Goal: Find specific page/section: Find specific page/section

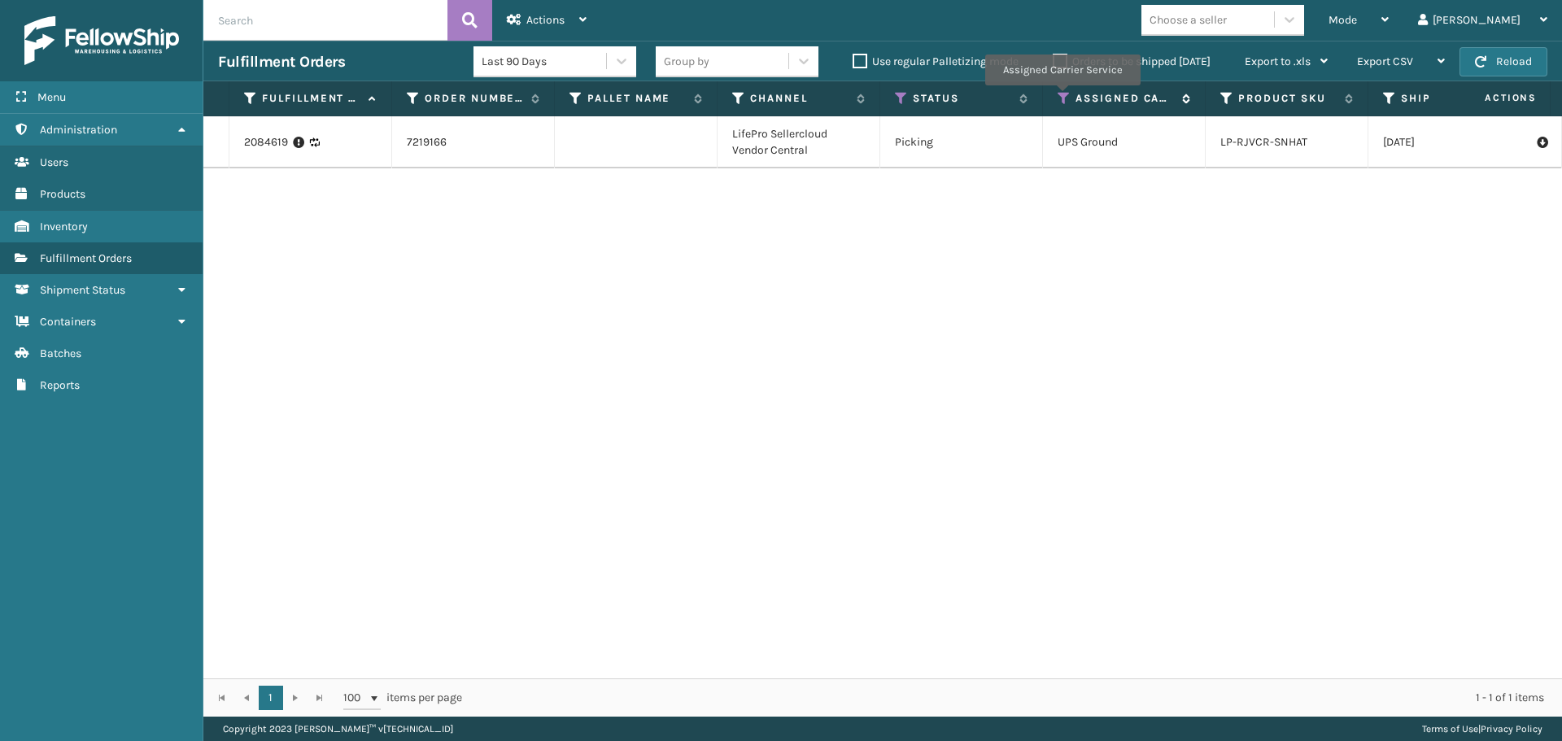
click at [1062, 97] on icon at bounding box center [1064, 98] width 13 height 15
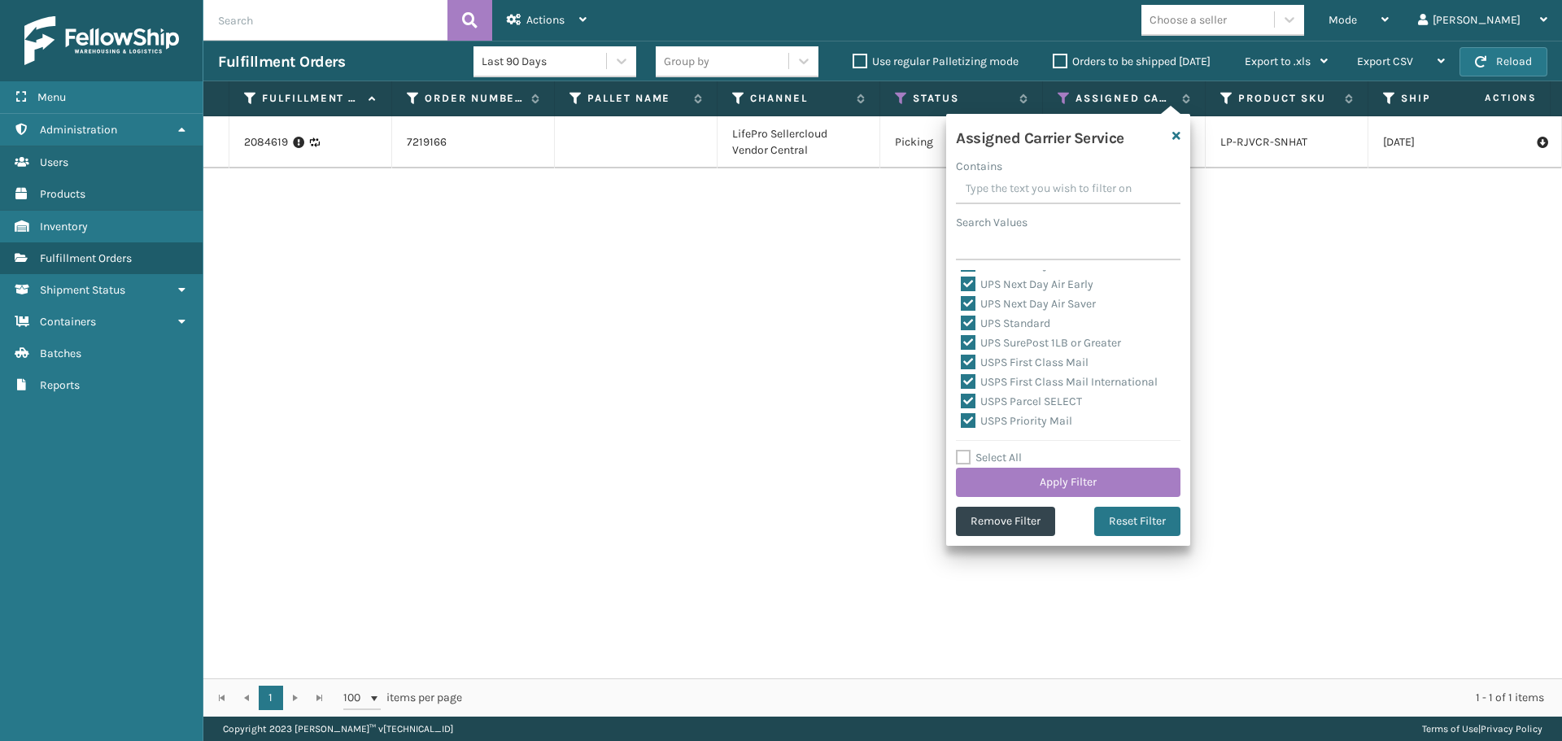
scroll to position [407, 0]
click at [994, 457] on label "Select All" at bounding box center [989, 458] width 66 height 14
click at [994, 450] on input "Select All" at bounding box center [1078, 449] width 244 height 2
checkbox input "true"
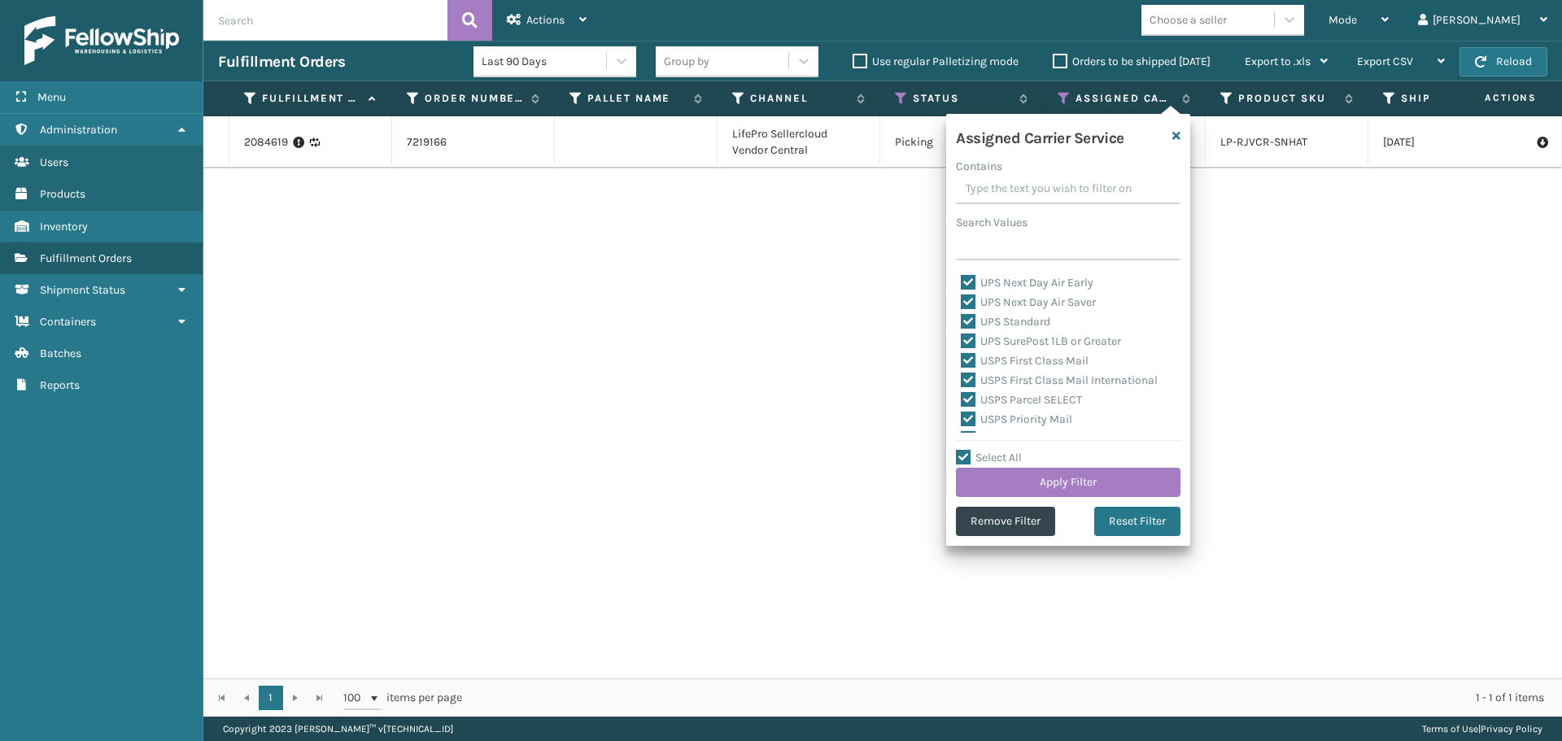
click at [983, 455] on label "Select All" at bounding box center [989, 458] width 66 height 14
click at [983, 450] on input "Select All" at bounding box center [1078, 449] width 244 height 2
checkbox input "false"
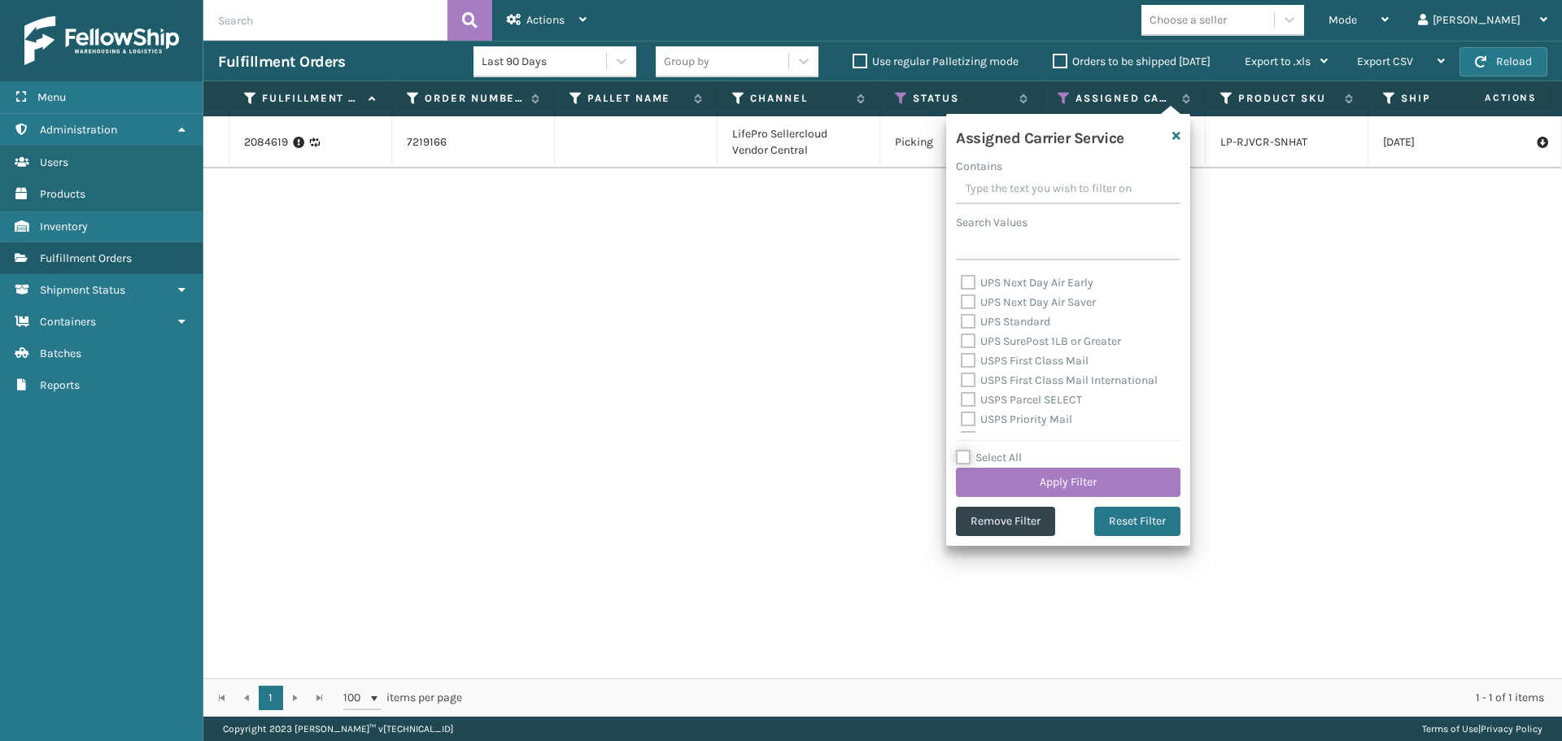
checkbox input "false"
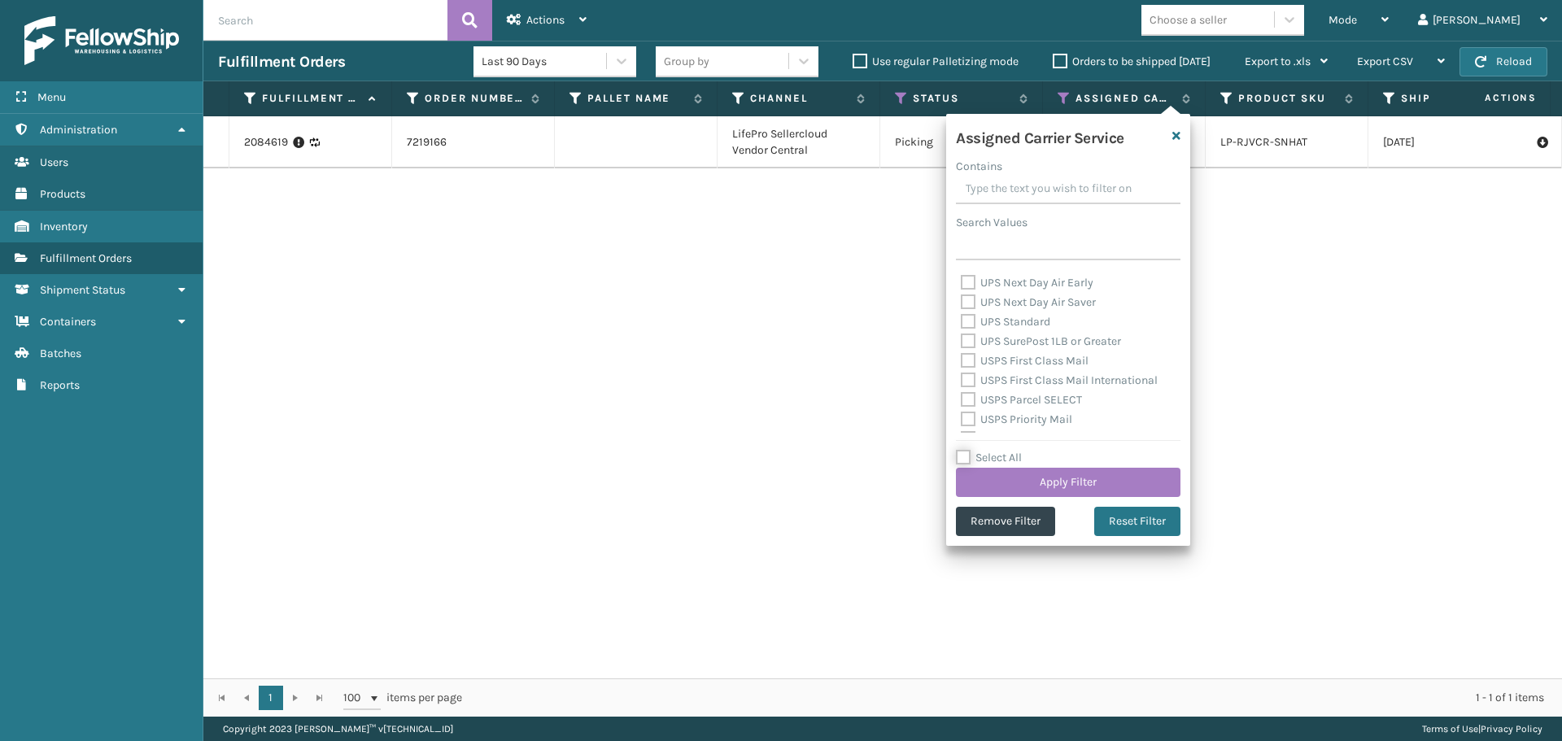
checkbox input "false"
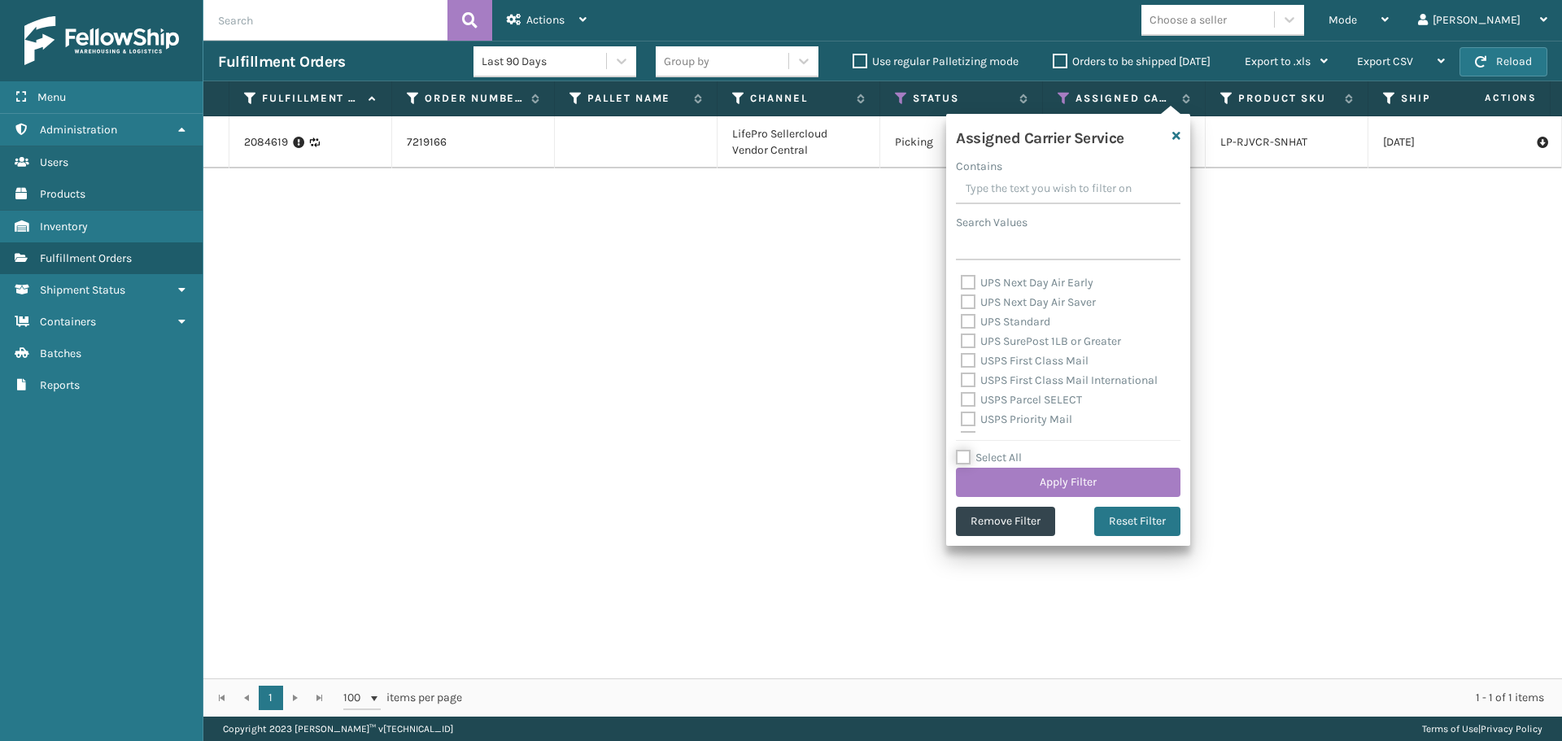
checkbox input "false"
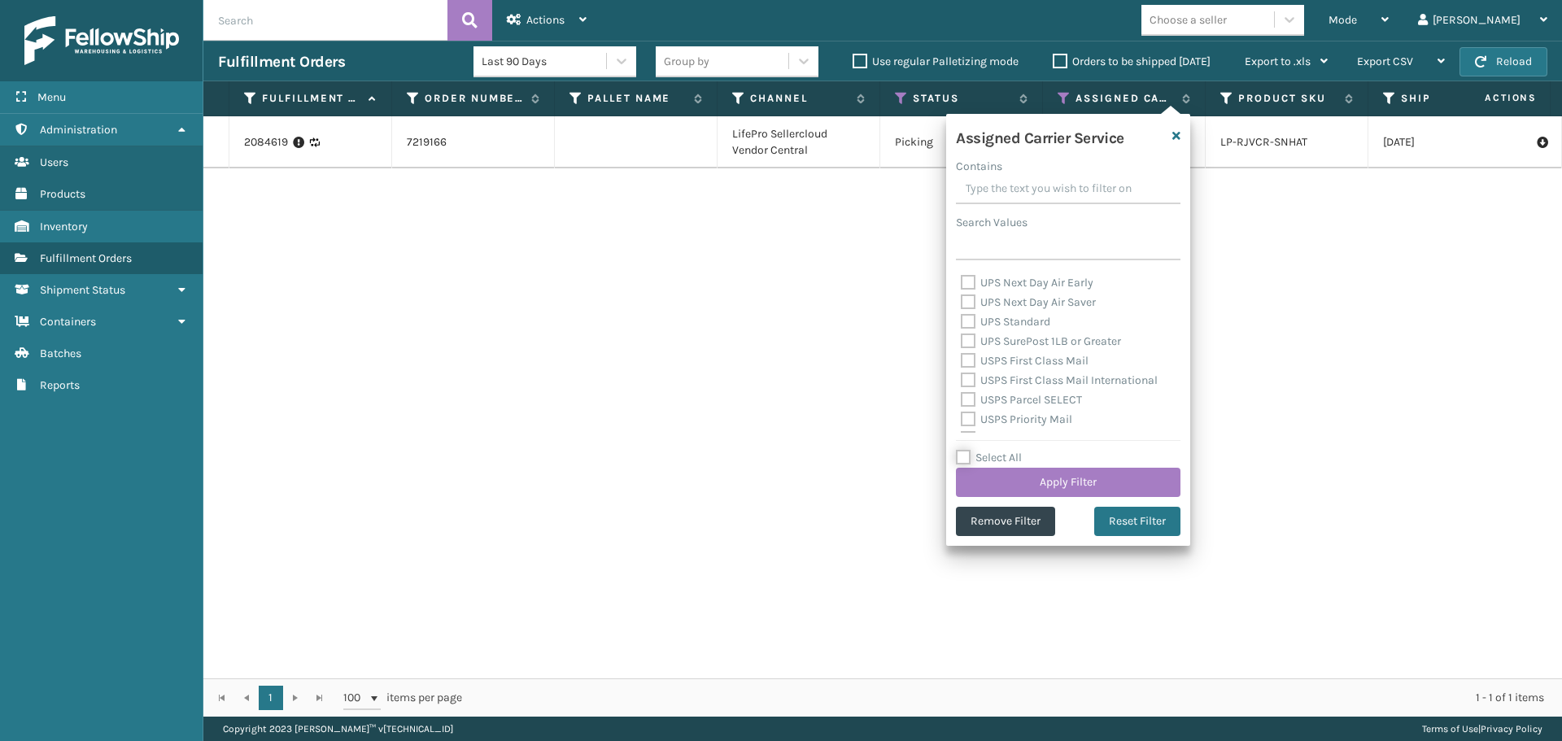
checkbox input "false"
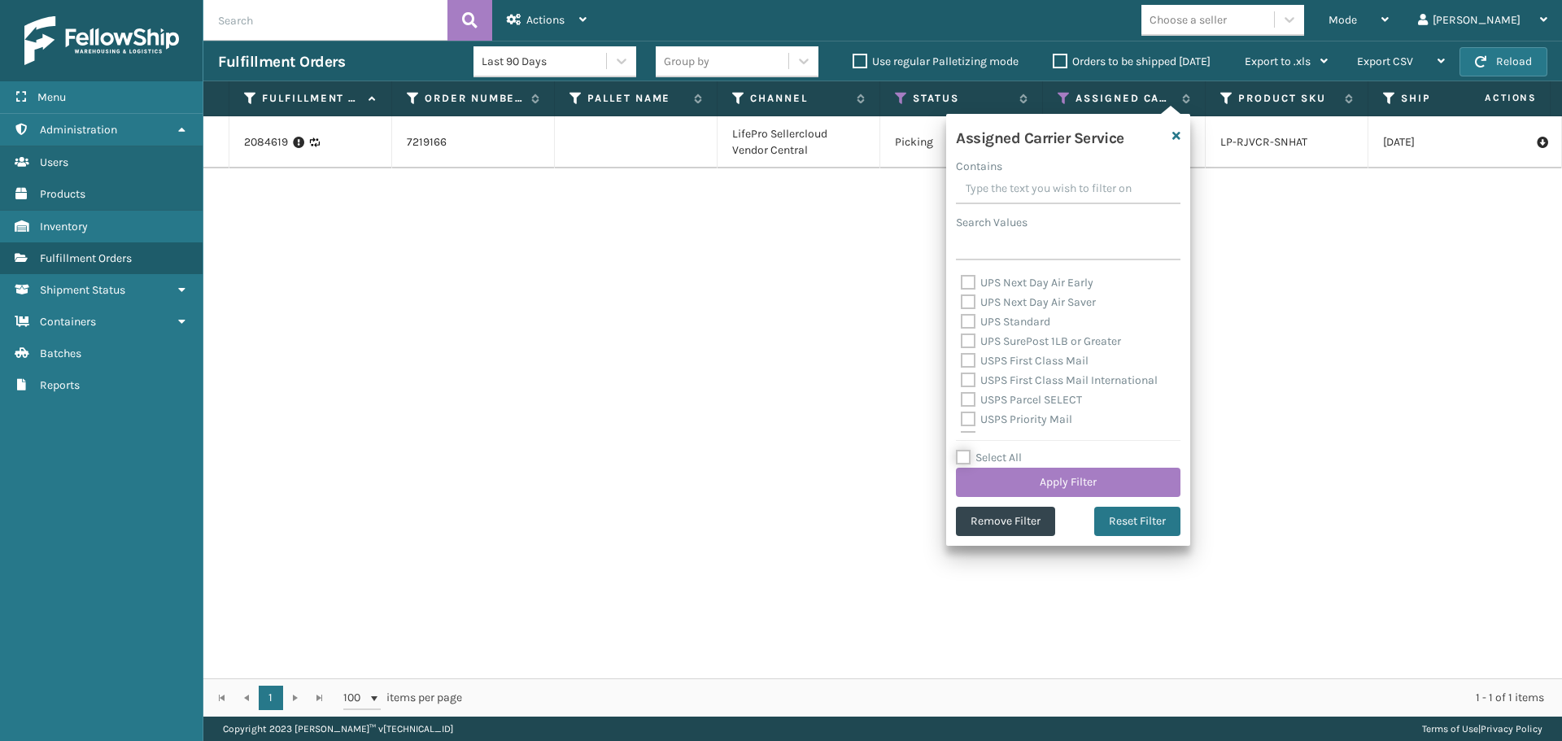
checkbox input "false"
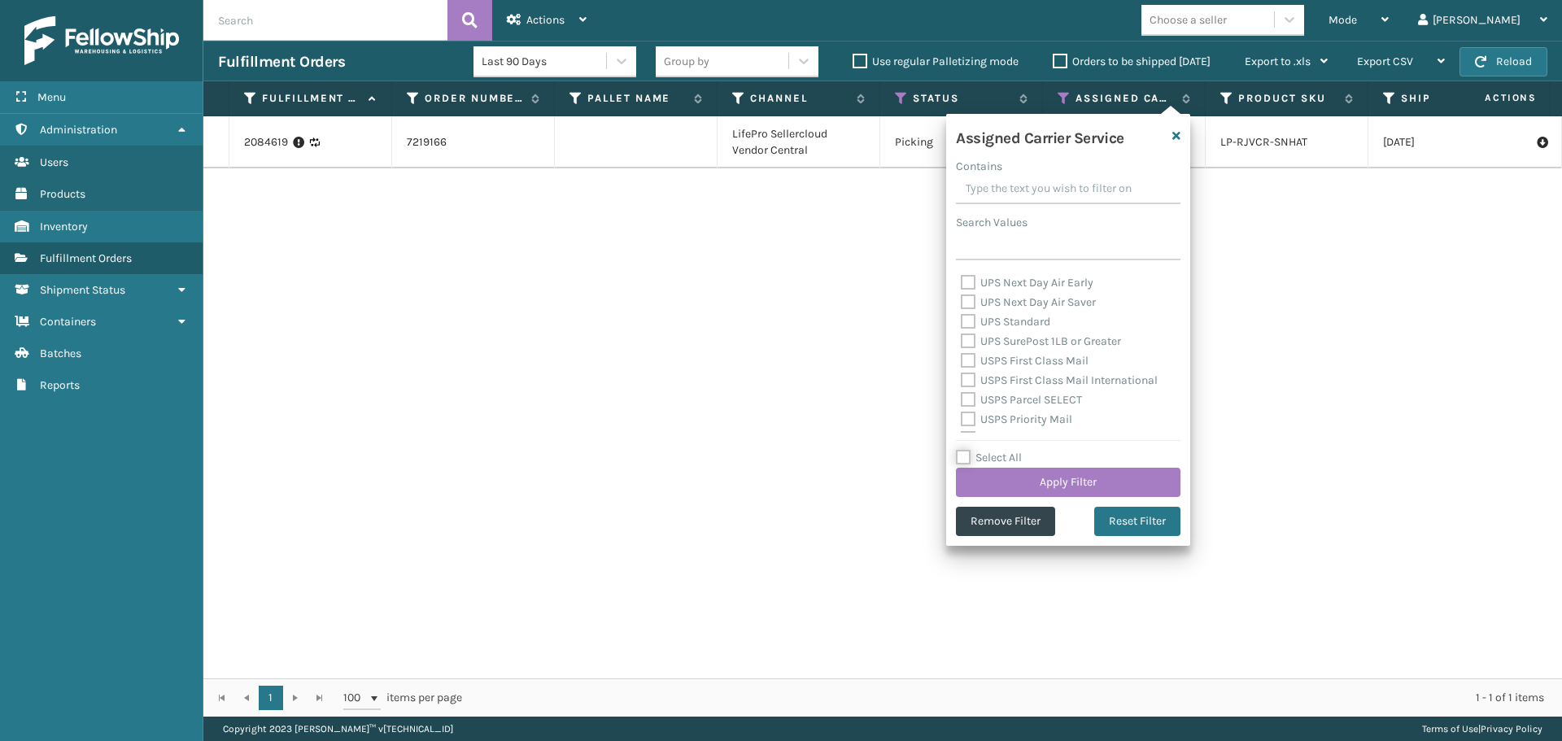
checkbox input "false"
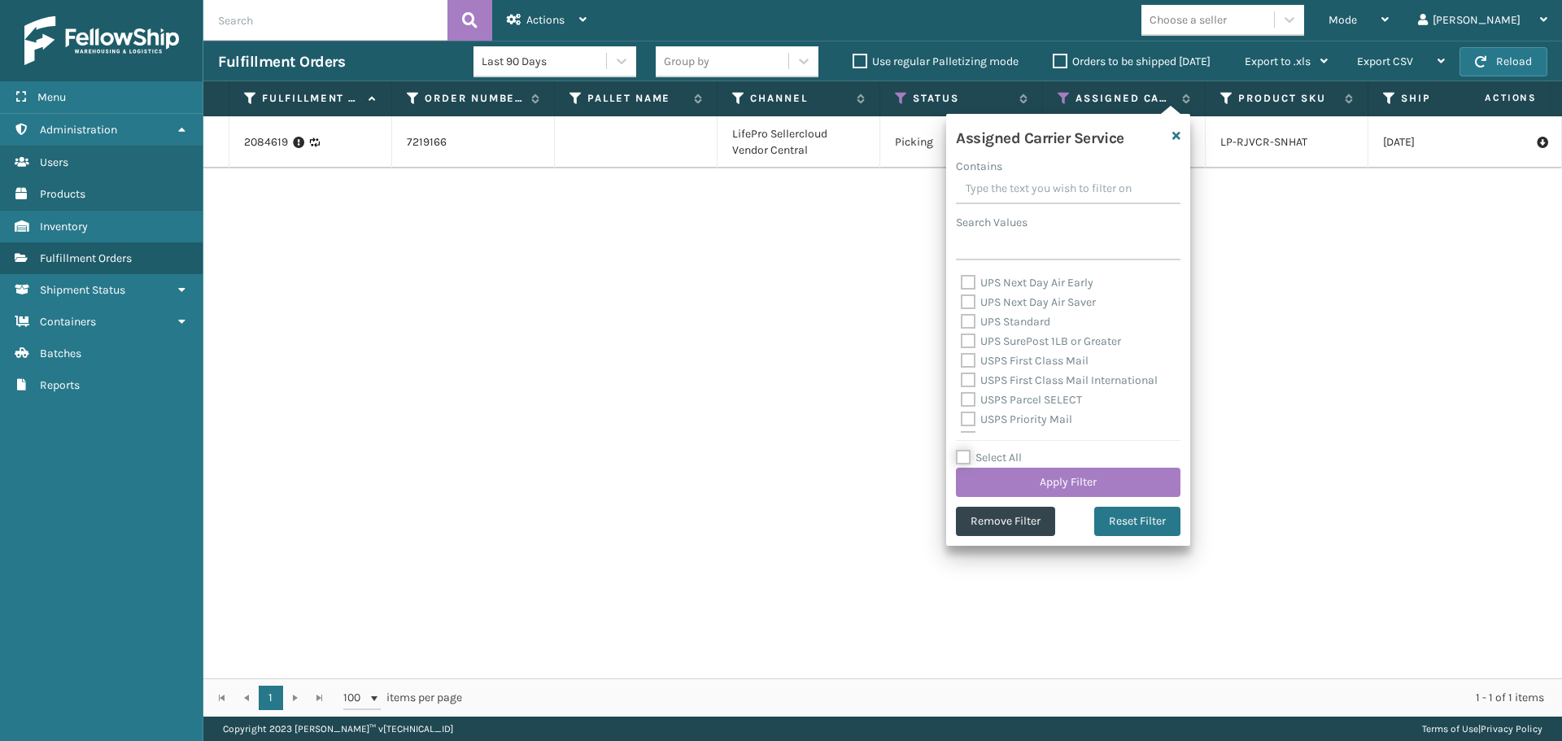
checkbox input "false"
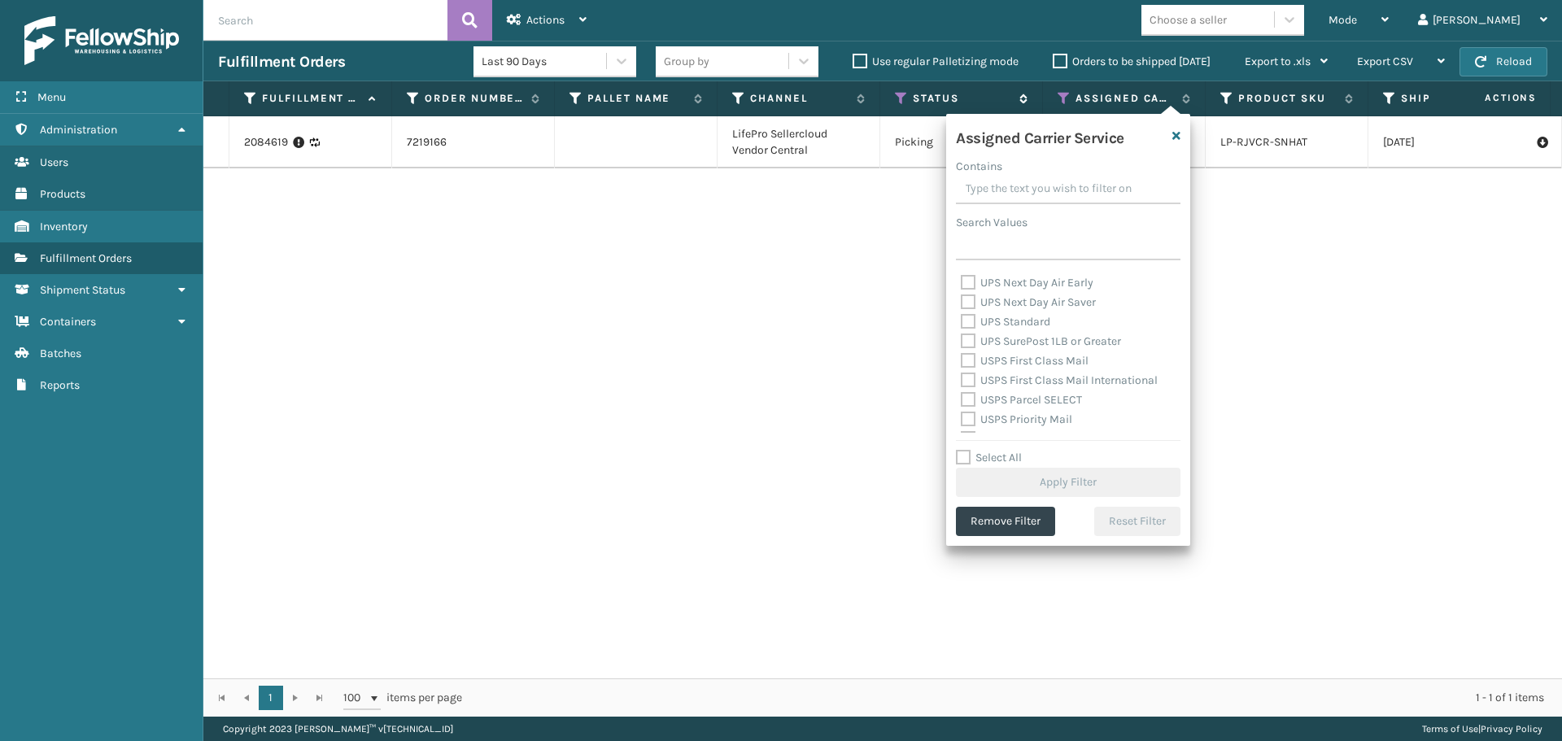
click at [898, 100] on icon at bounding box center [901, 98] width 13 height 15
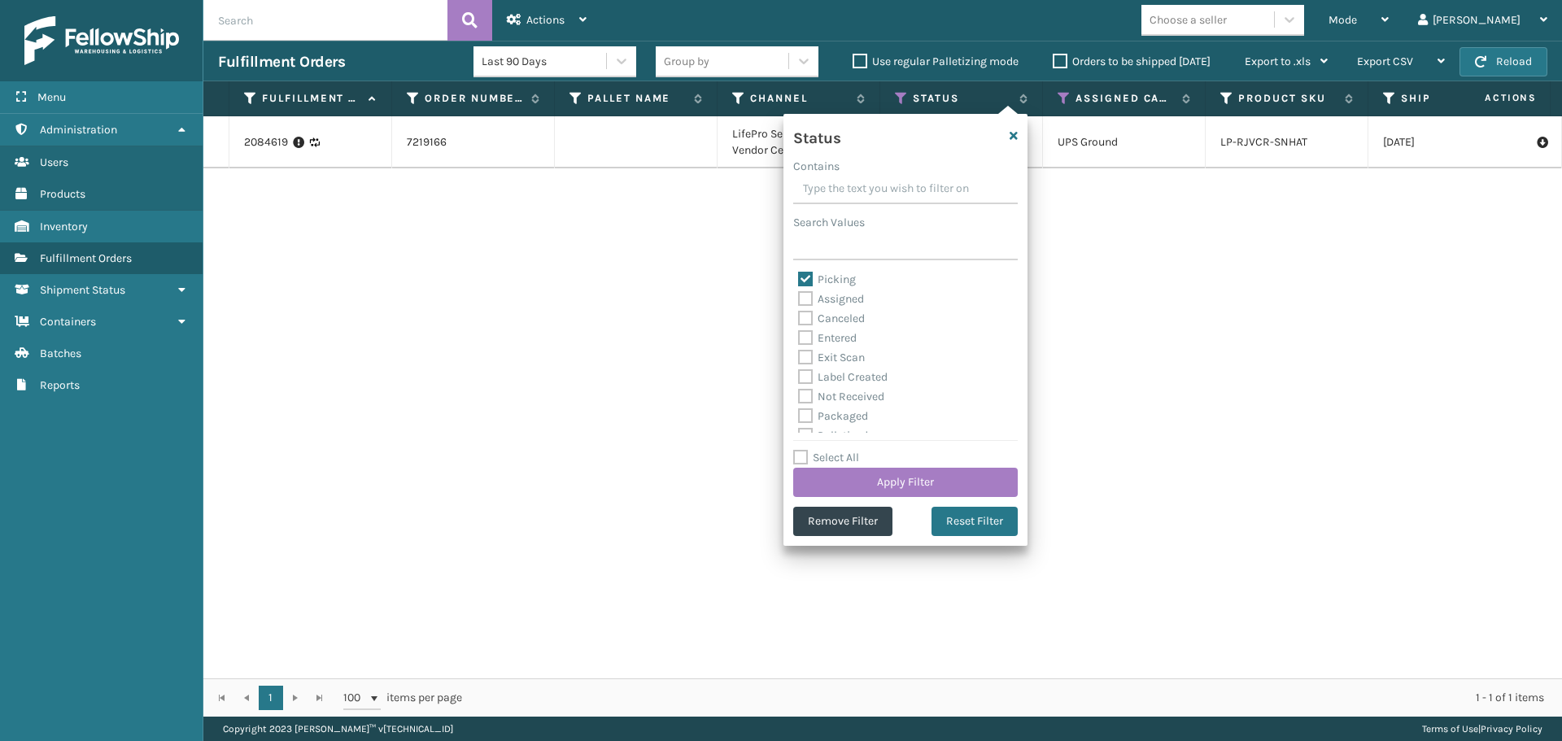
click at [850, 460] on label "Select All" at bounding box center [826, 458] width 66 height 14
click at [850, 450] on input "Select All" at bounding box center [915, 449] width 244 height 2
checkbox input "true"
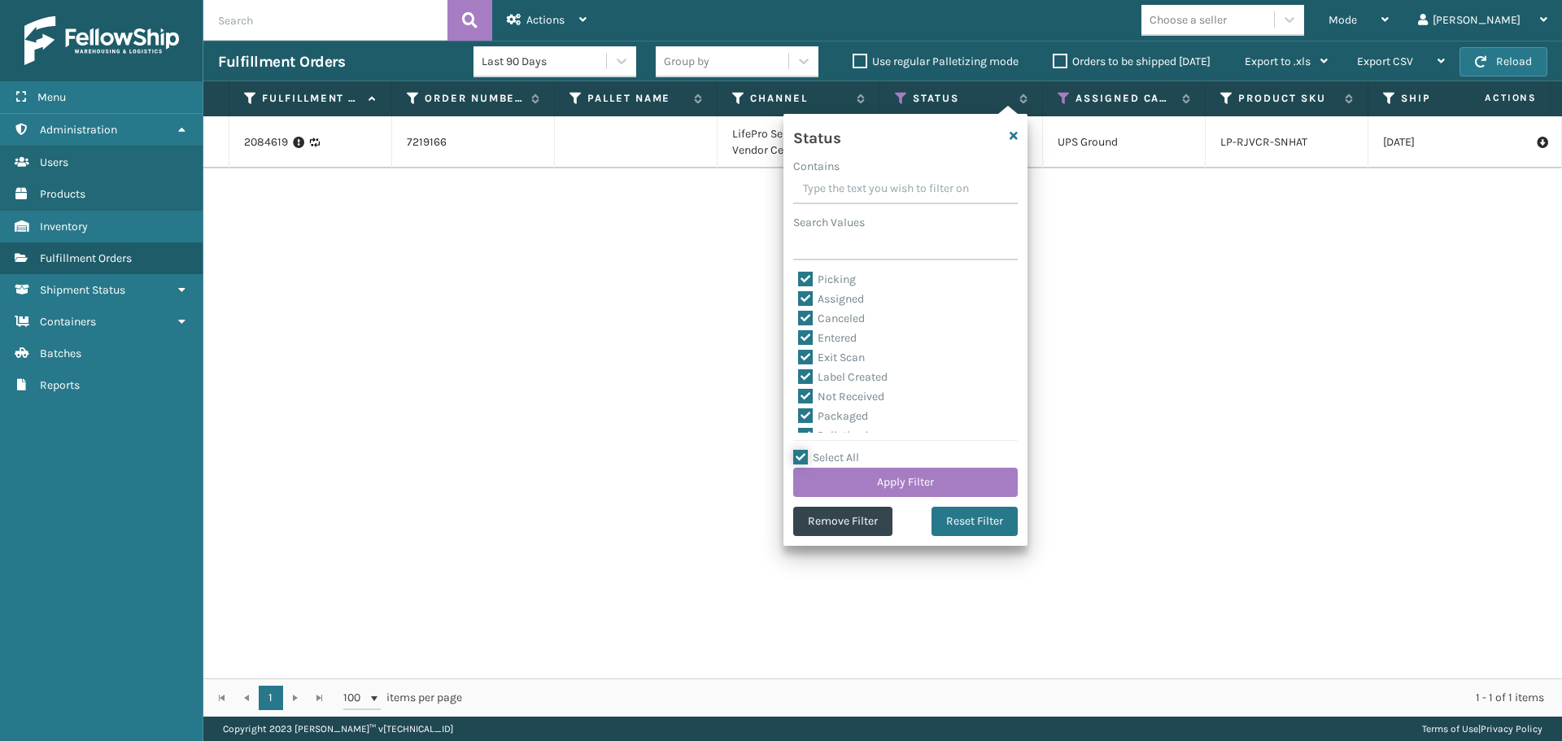
checkbox input "true"
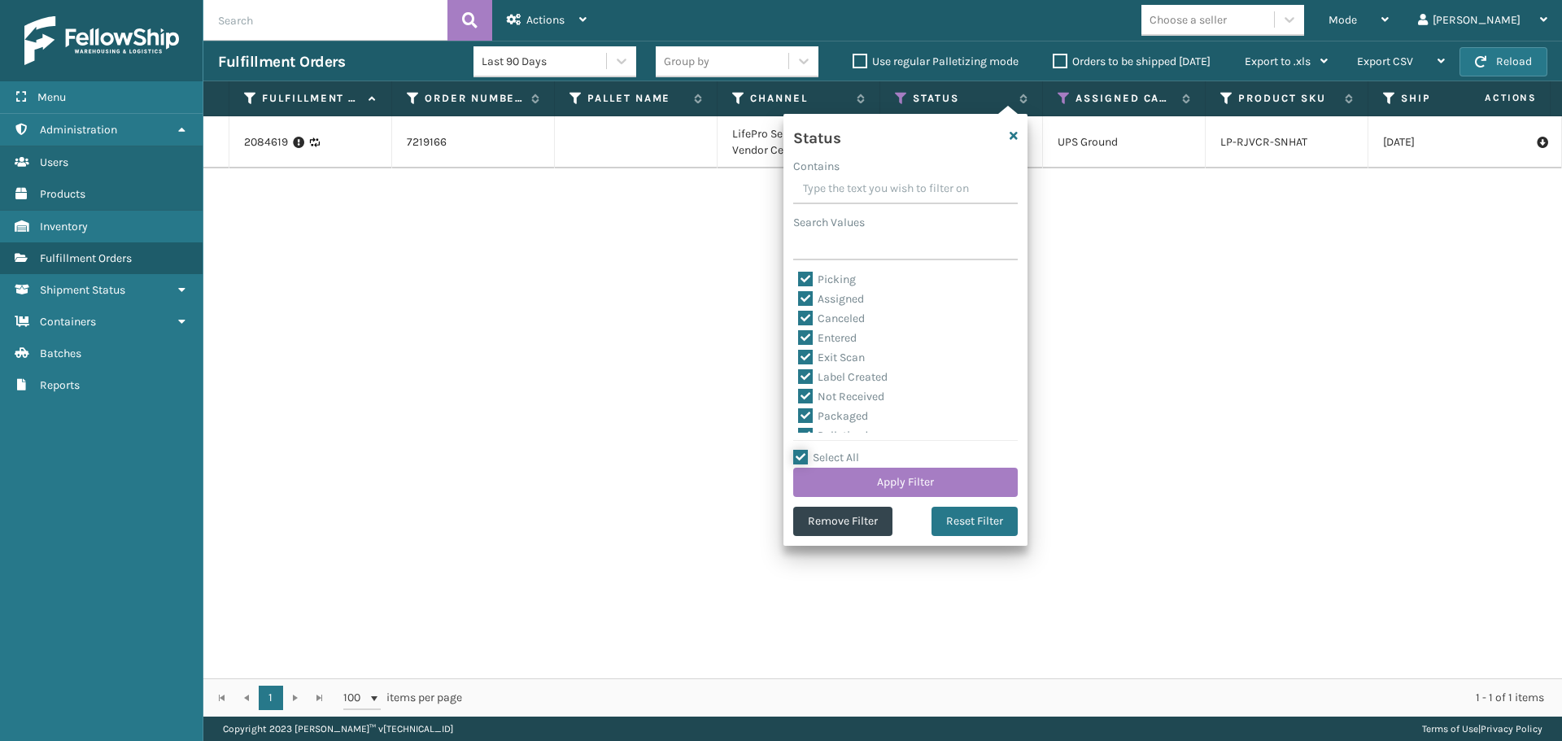
checkbox input "true"
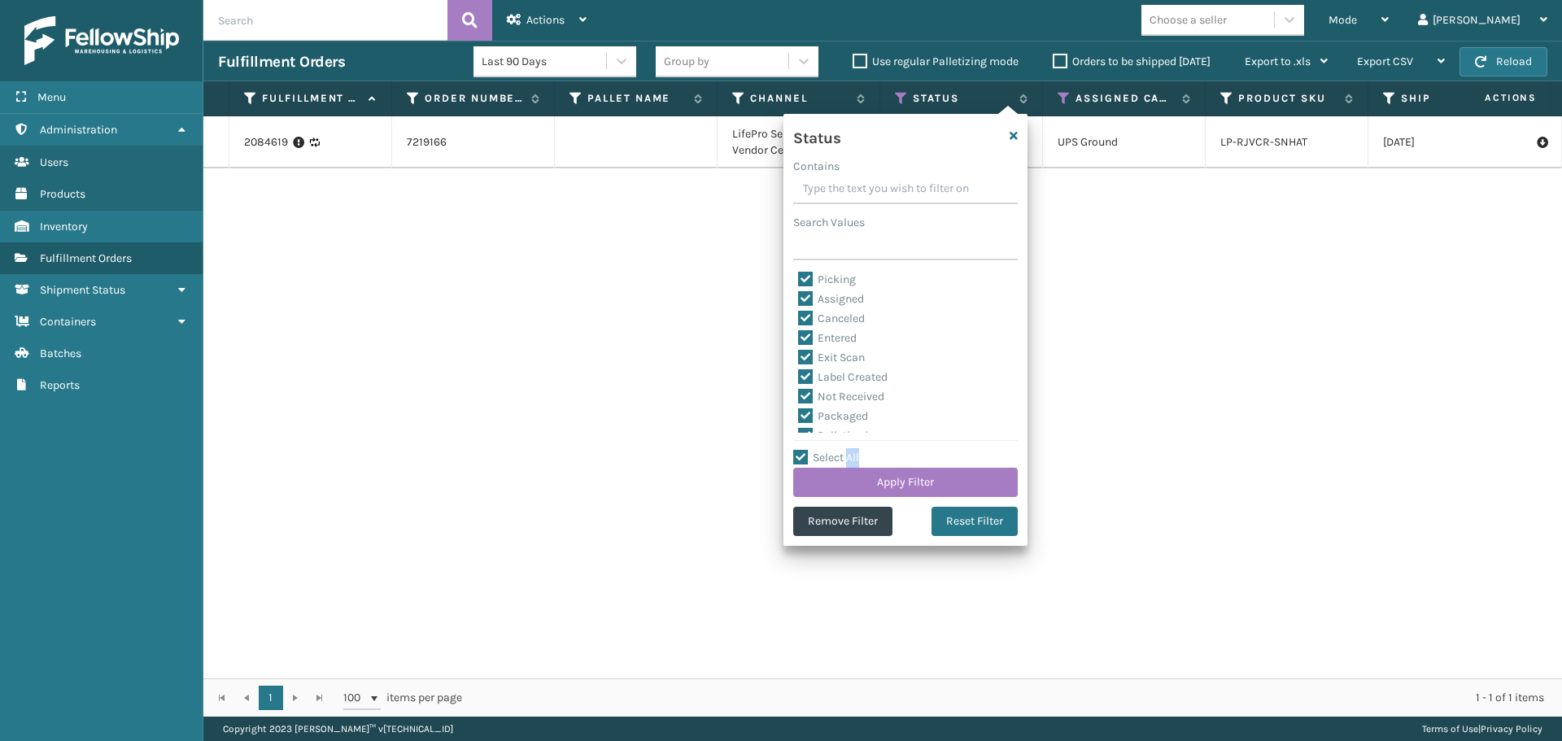
click at [850, 460] on label "Select All" at bounding box center [826, 458] width 66 height 14
click at [850, 450] on input "Select All" at bounding box center [915, 449] width 244 height 2
checkbox input "false"
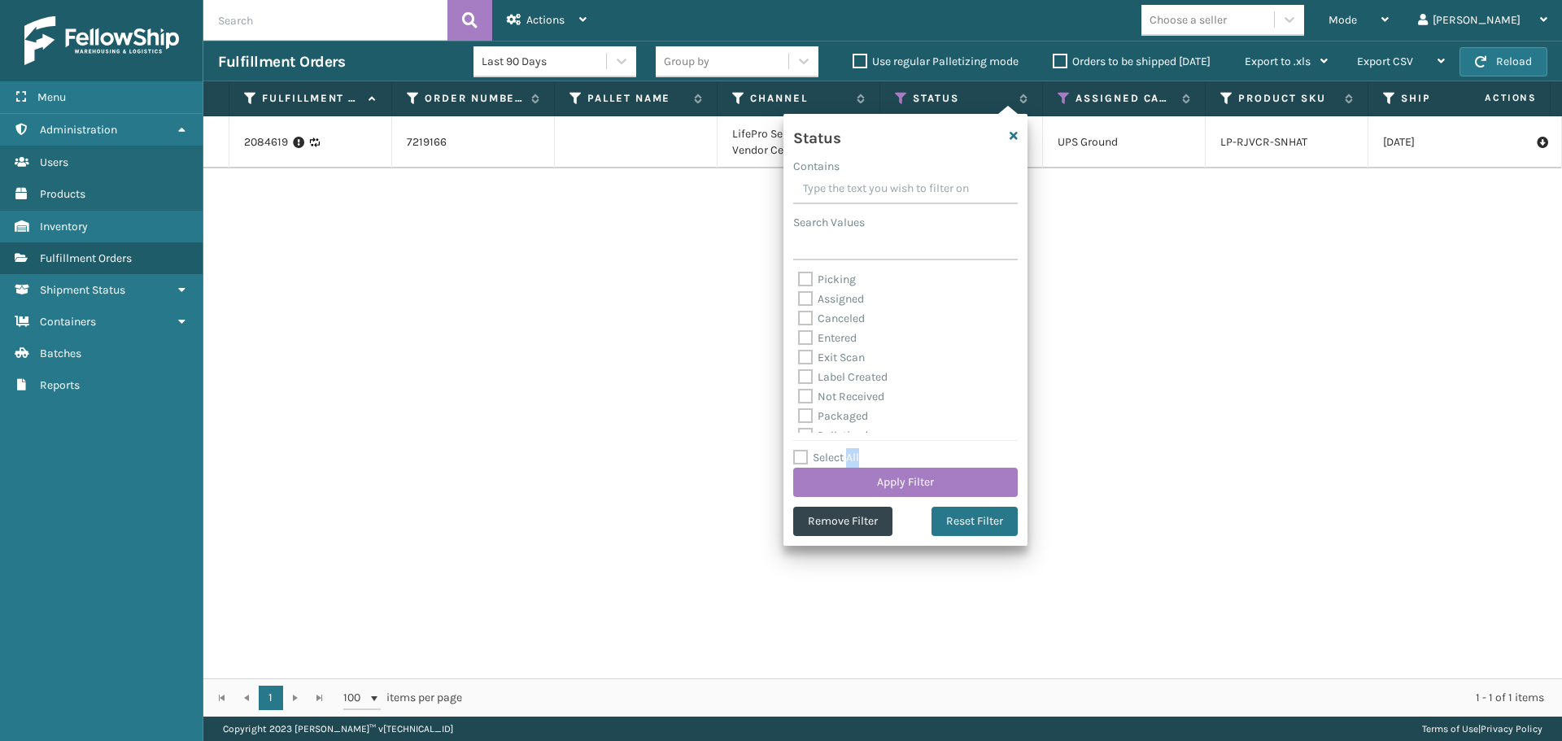
checkbox input "false"
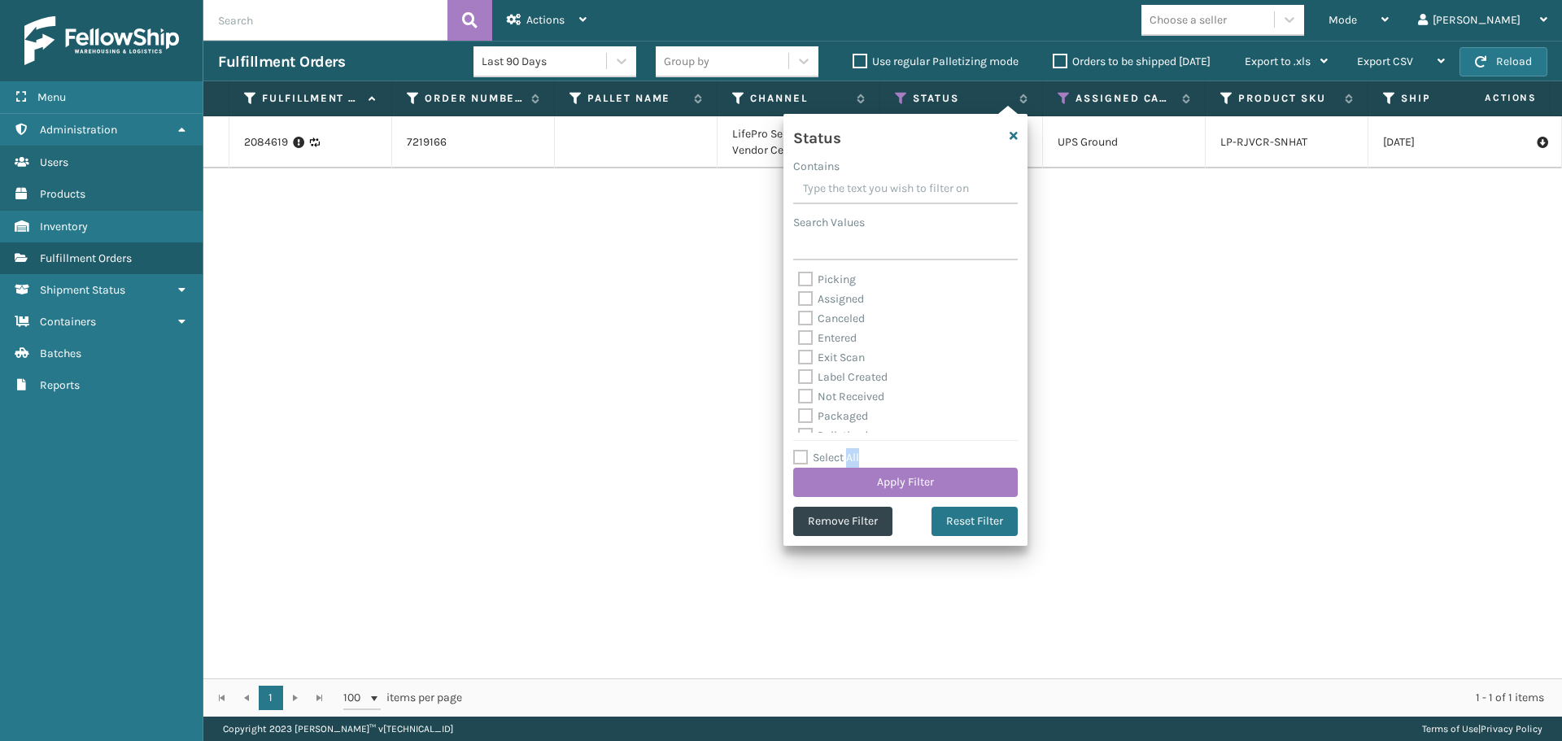
checkbox input "false"
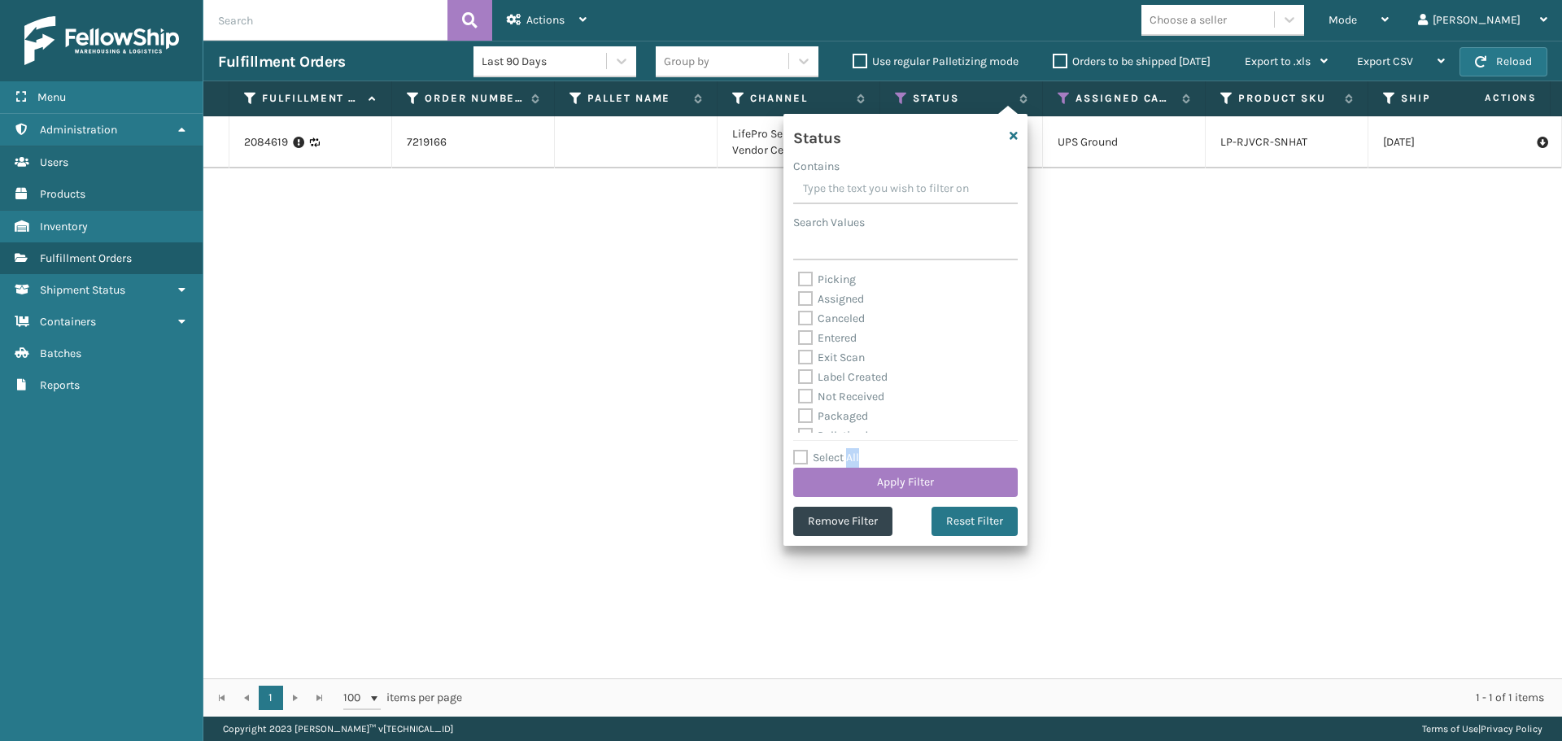
checkbox input "false"
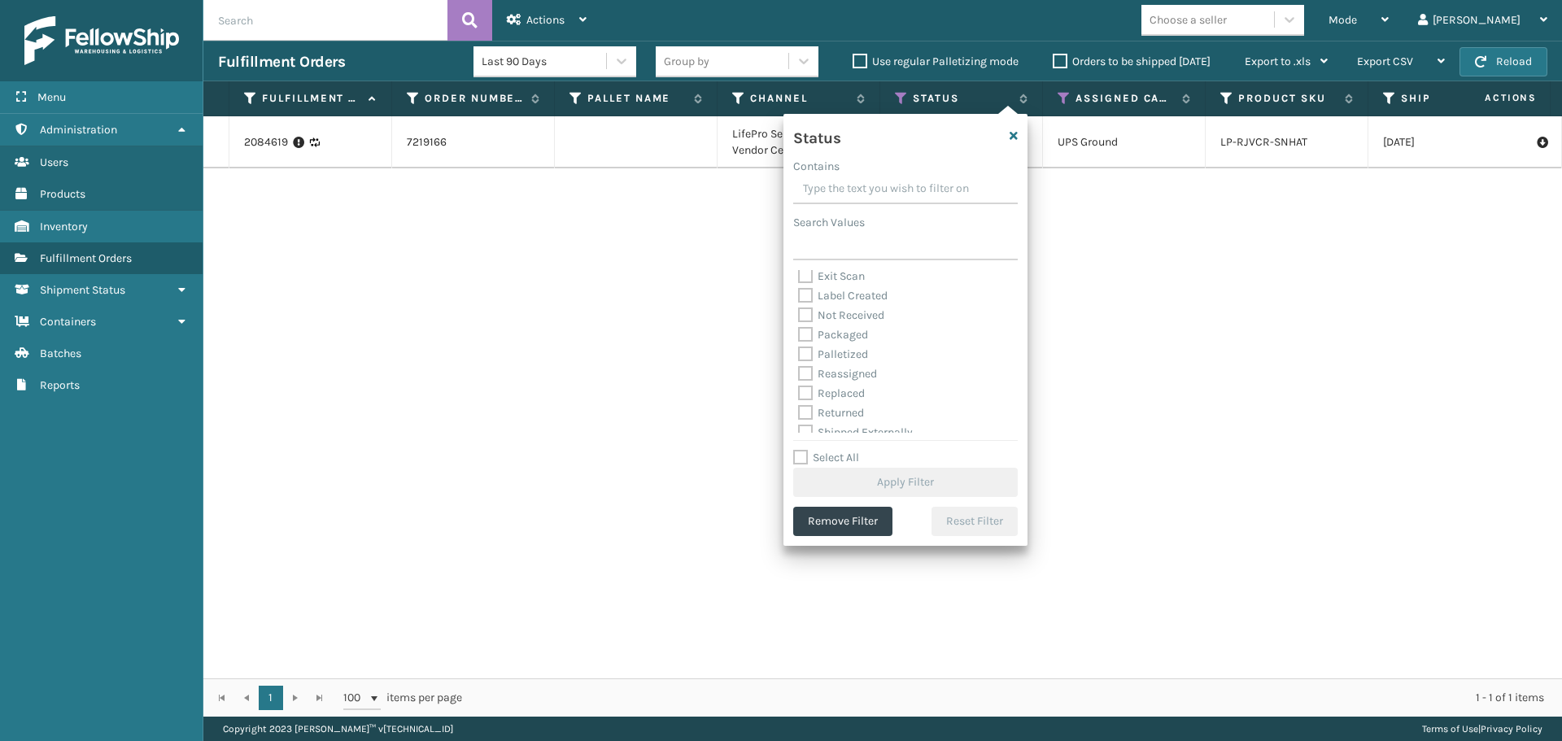
click at [859, 295] on label "Label Created" at bounding box center [843, 296] width 90 height 14
click at [799, 295] on input "Label Created" at bounding box center [798, 291] width 1 height 11
checkbox input "true"
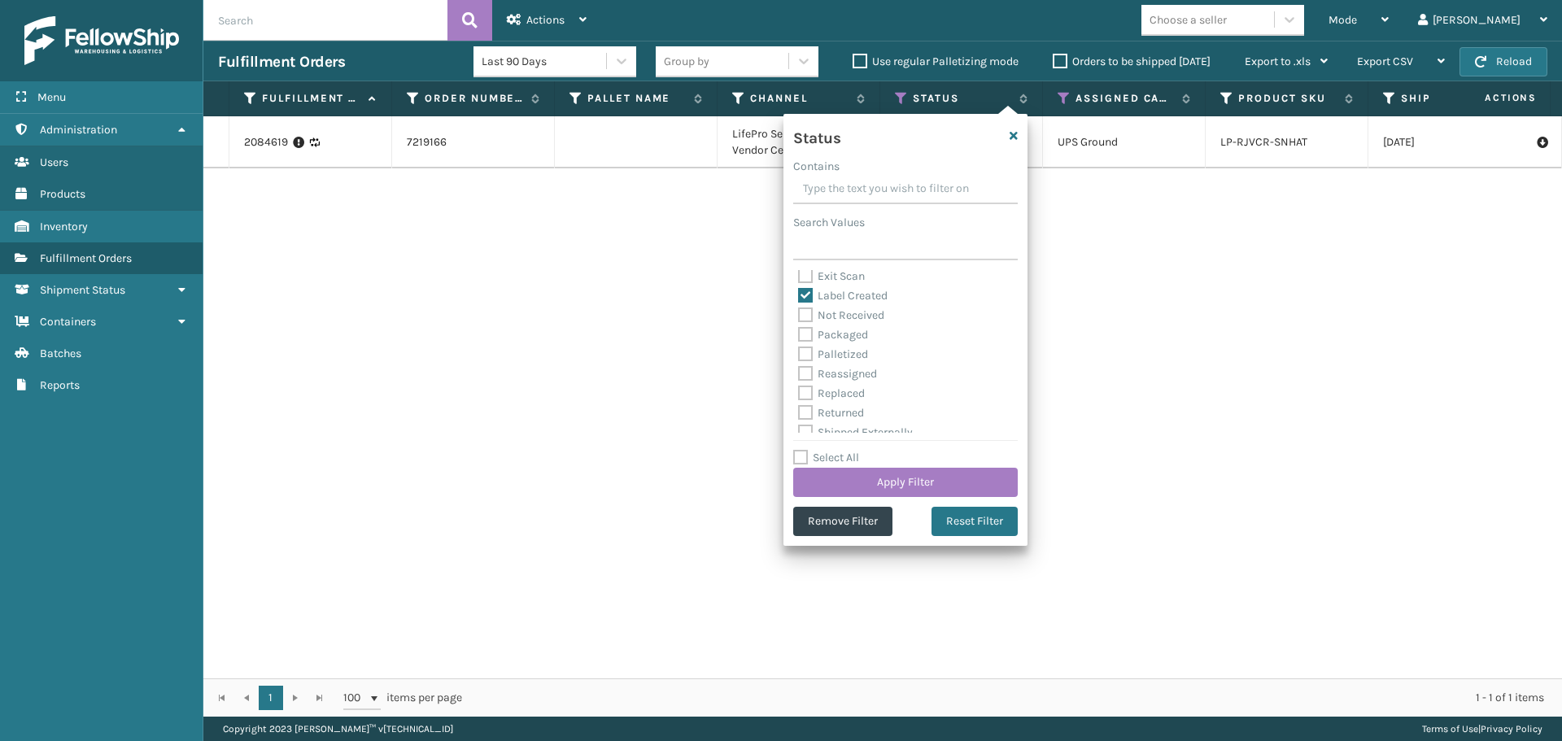
click at [850, 352] on label "Palletized" at bounding box center [833, 354] width 70 height 14
click at [799, 352] on input "Palletized" at bounding box center [798, 350] width 1 height 11
checkbox input "true"
click at [850, 339] on label "Packaged" at bounding box center [833, 335] width 70 height 14
click at [799, 336] on input "Packaged" at bounding box center [798, 331] width 1 height 11
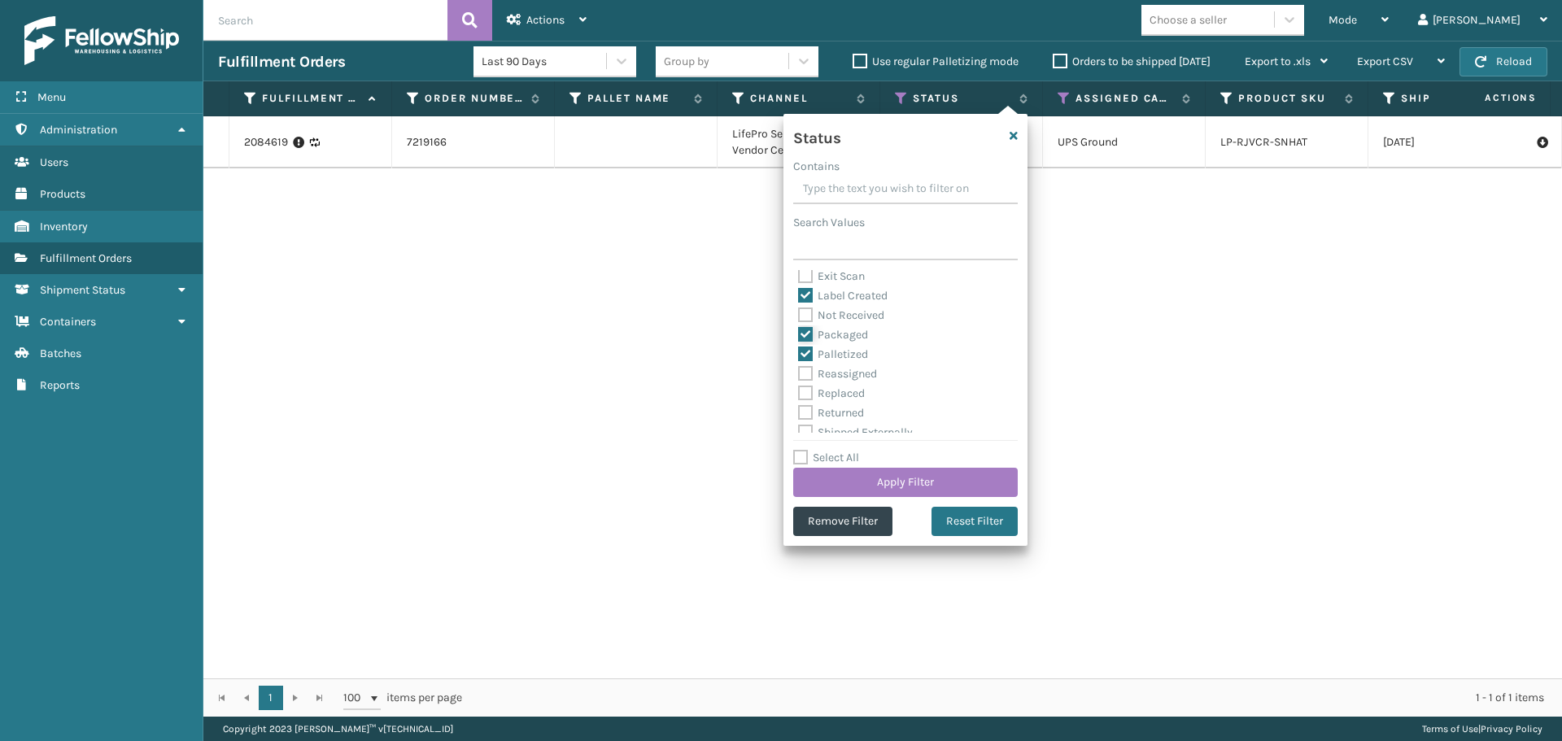
checkbox input "true"
click at [915, 486] on button "Apply Filter" at bounding box center [905, 482] width 225 height 29
